Goal: Task Accomplishment & Management: Complete application form

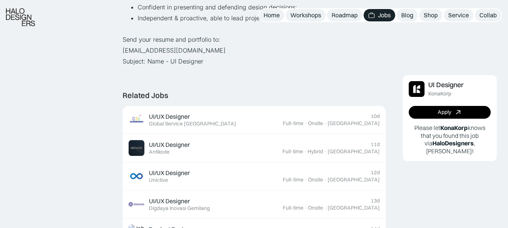
scroll to position [414, 0]
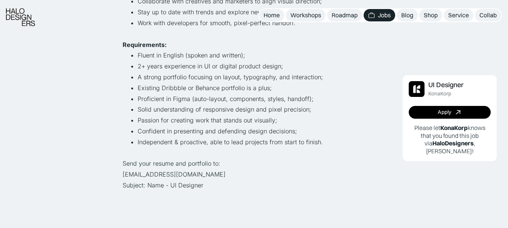
scroll to position [263, 0]
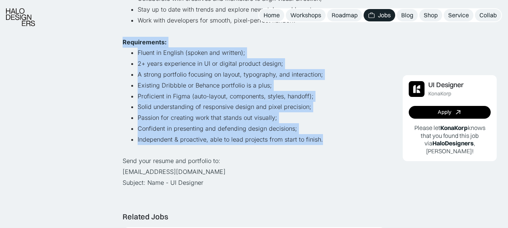
drag, startPoint x: 325, startPoint y: 141, endPoint x: 118, endPoint y: 44, distance: 228.6
copy div "Requirements: Fluent in English (spoken and written); 2+ years experience in UI…"
click at [422, 110] on link "Apply" at bounding box center [450, 112] width 82 height 13
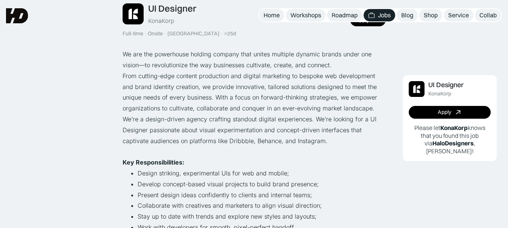
scroll to position [38, 0]
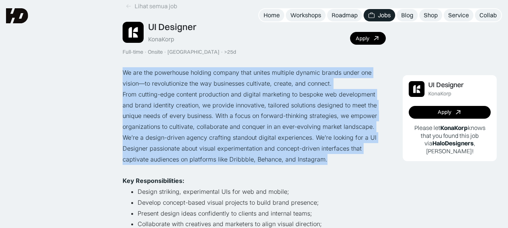
drag, startPoint x: 326, startPoint y: 158, endPoint x: 117, endPoint y: 75, distance: 224.8
copy div "We are the powerhouse holding company that unites multiple dynamic brands under…"
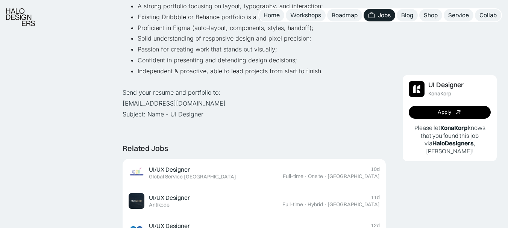
scroll to position [338, 0]
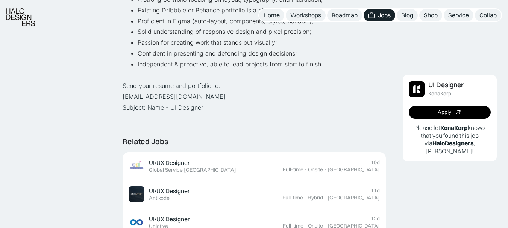
click at [250, 84] on p "Send your resume and portfolio to: [EMAIL_ADDRESS][DOMAIN_NAME] Subject: Name -…" at bounding box center [254, 96] width 263 height 32
drag, startPoint x: 178, startPoint y: 97, endPoint x: 117, endPoint y: 95, distance: 61.0
click at [117, 95] on div "Lihat semua job UI Designer KonaKorp Full-time · Onsite · [GEOGRAPHIC_DATA] · >…" at bounding box center [254, 174] width 508 height 1025
copy p "[EMAIL_ADDRESS][DOMAIN_NAME]"
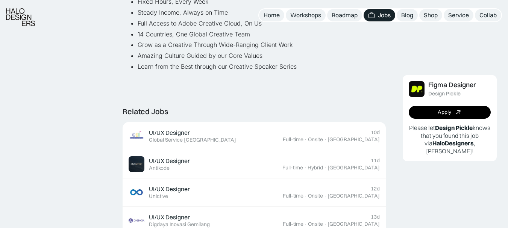
scroll to position [602, 0]
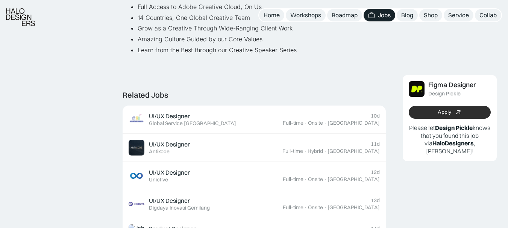
click at [459, 110] on icon at bounding box center [458, 112] width 11 height 11
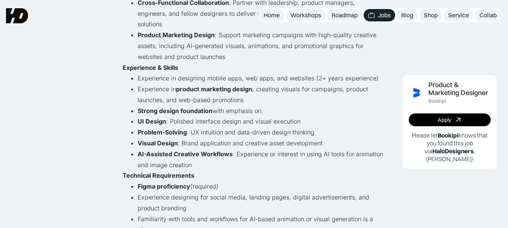
scroll to position [301, 0]
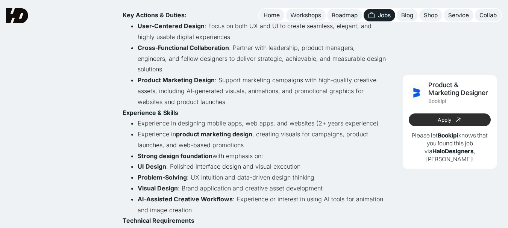
click at [421, 121] on link "Apply" at bounding box center [450, 120] width 82 height 13
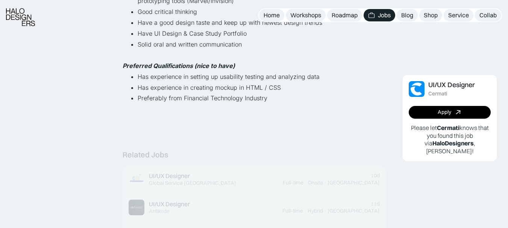
scroll to position [376, 0]
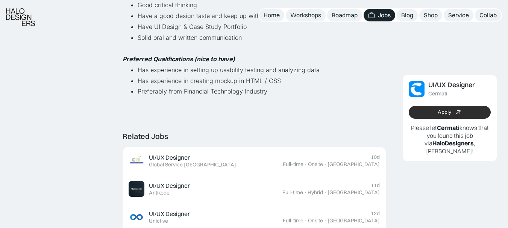
click at [425, 109] on link "Apply" at bounding box center [450, 112] width 82 height 13
